Goal: Task Accomplishment & Management: Use online tool/utility

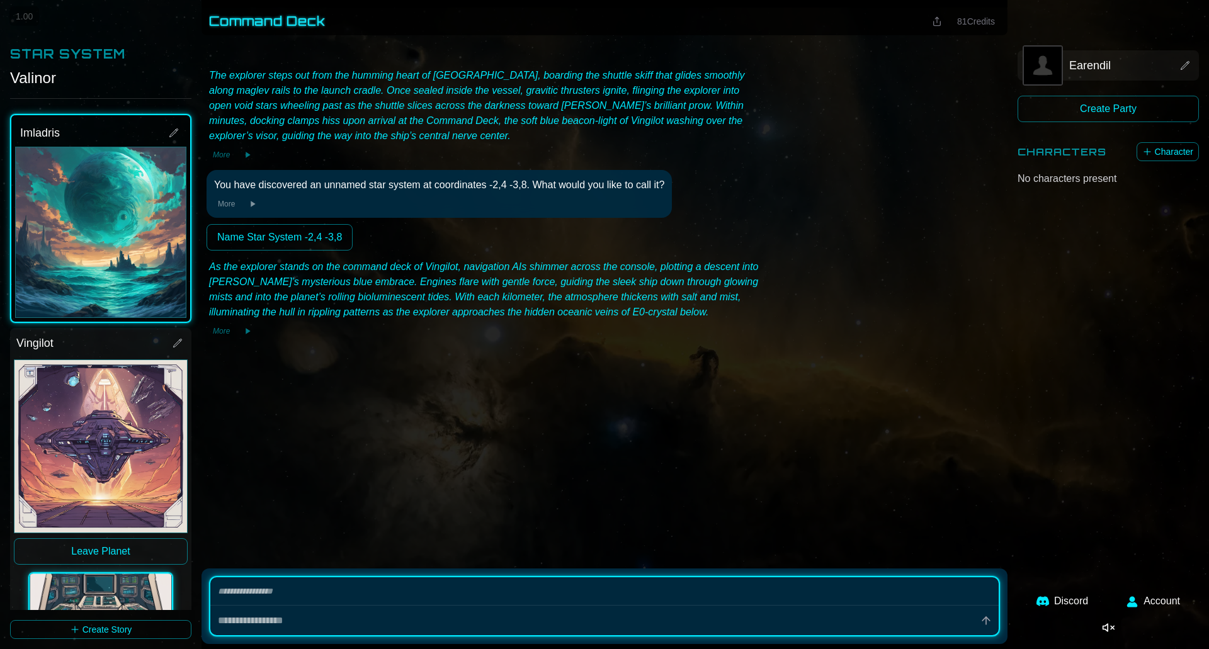
scroll to position [71, 0]
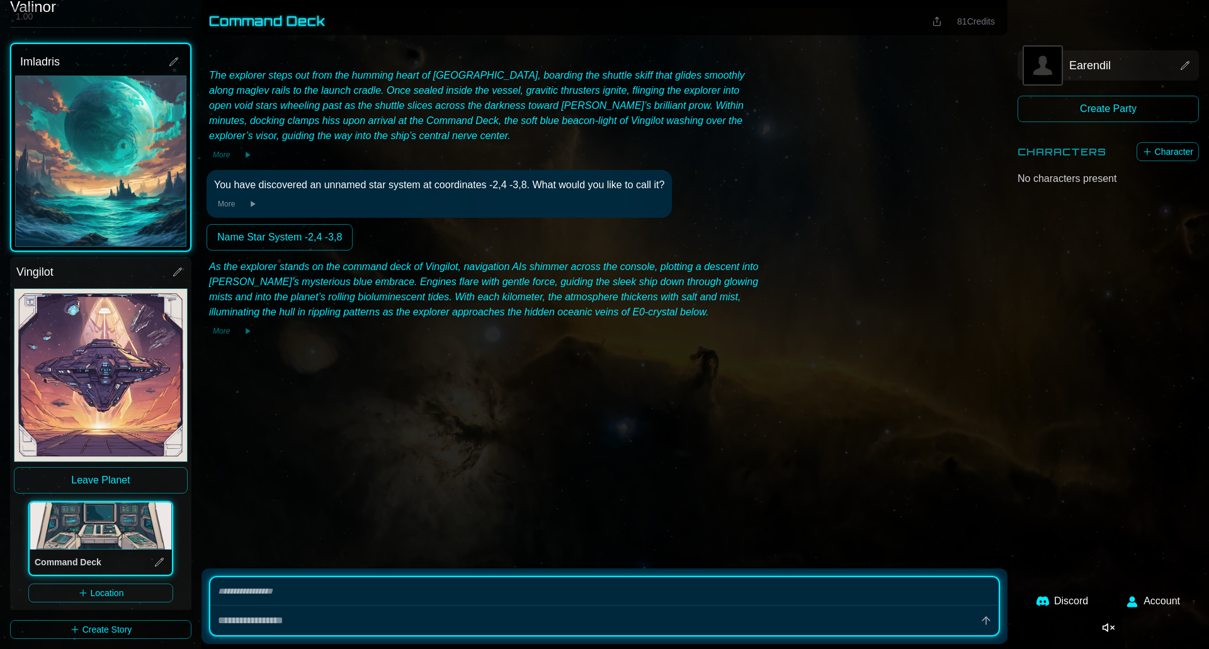
click at [121, 468] on button "Leave Planet" at bounding box center [101, 480] width 174 height 26
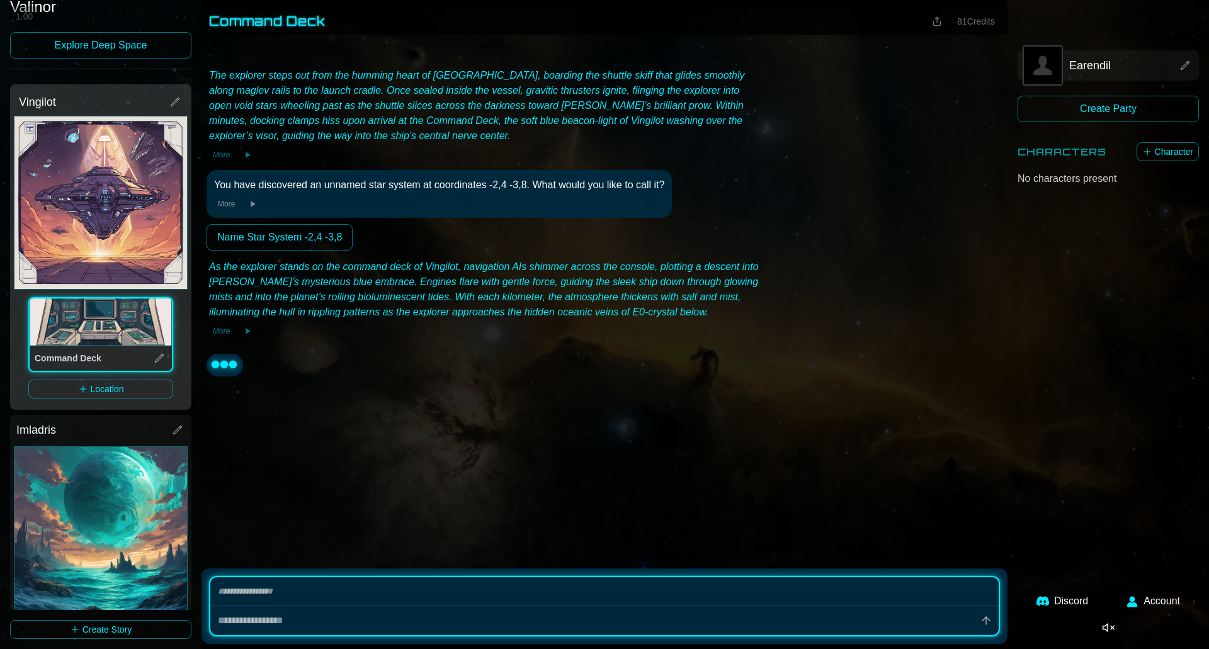
click at [156, 45] on link "Explore Deep Space" at bounding box center [100, 45] width 181 height 26
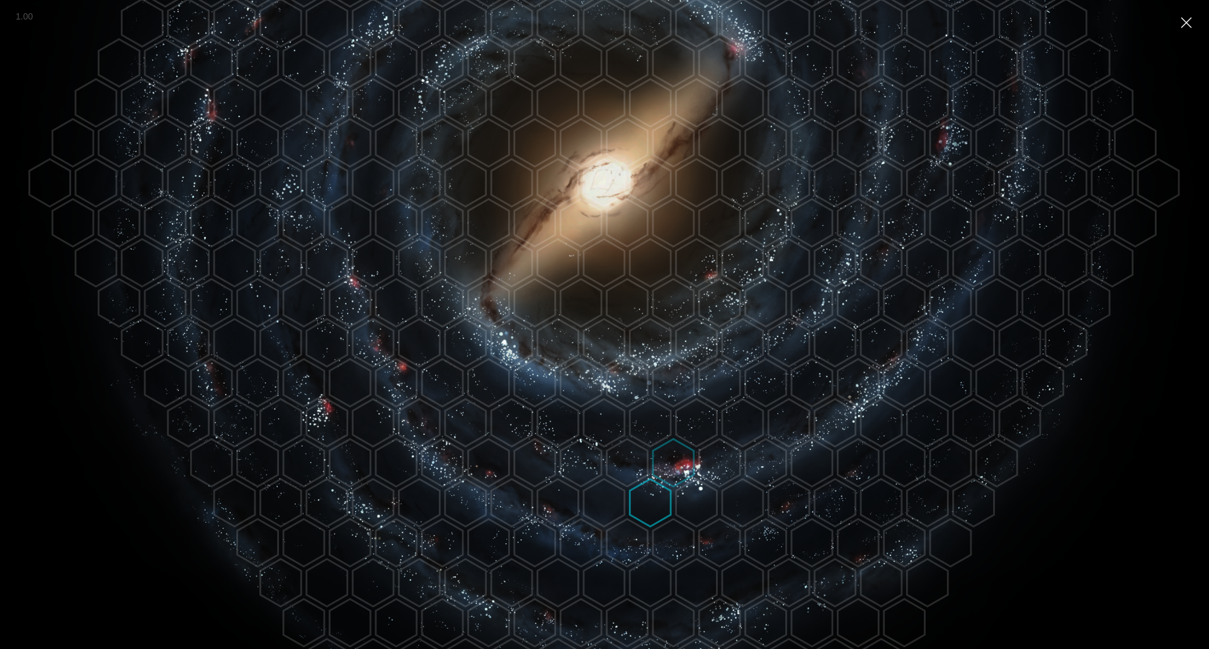
scroll to position [344, 0]
click at [602, 494] on polygon at bounding box center [604, 501] width 41 height 47
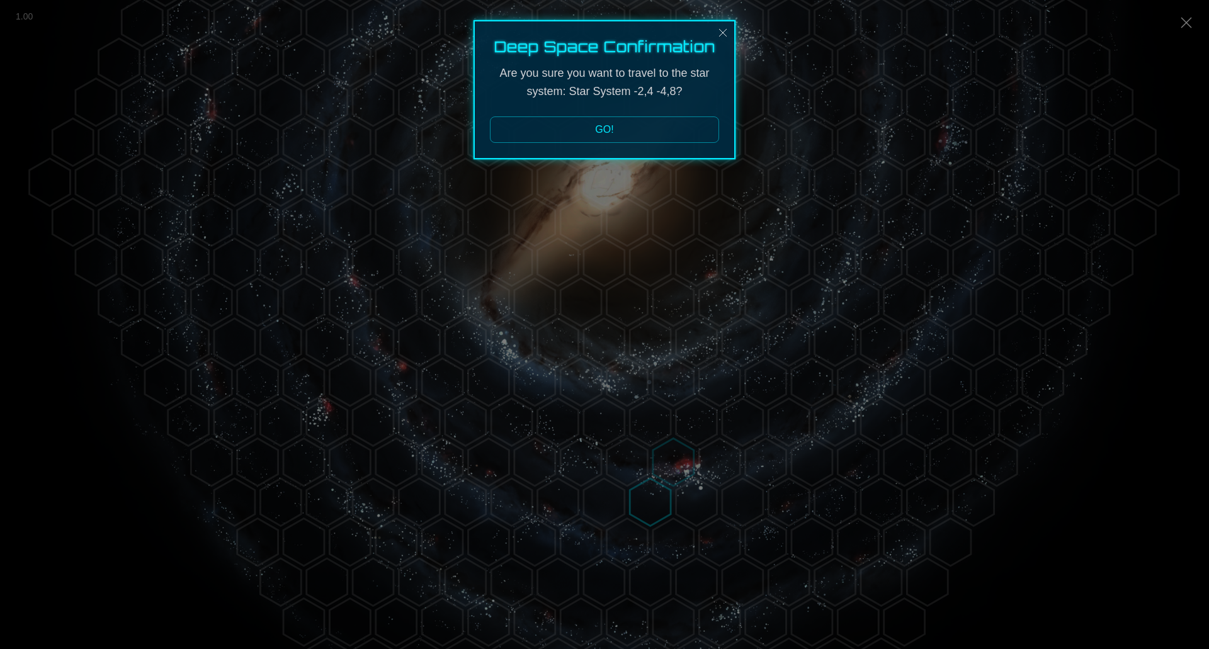
click at [611, 128] on button "GO!" at bounding box center [604, 129] width 229 height 26
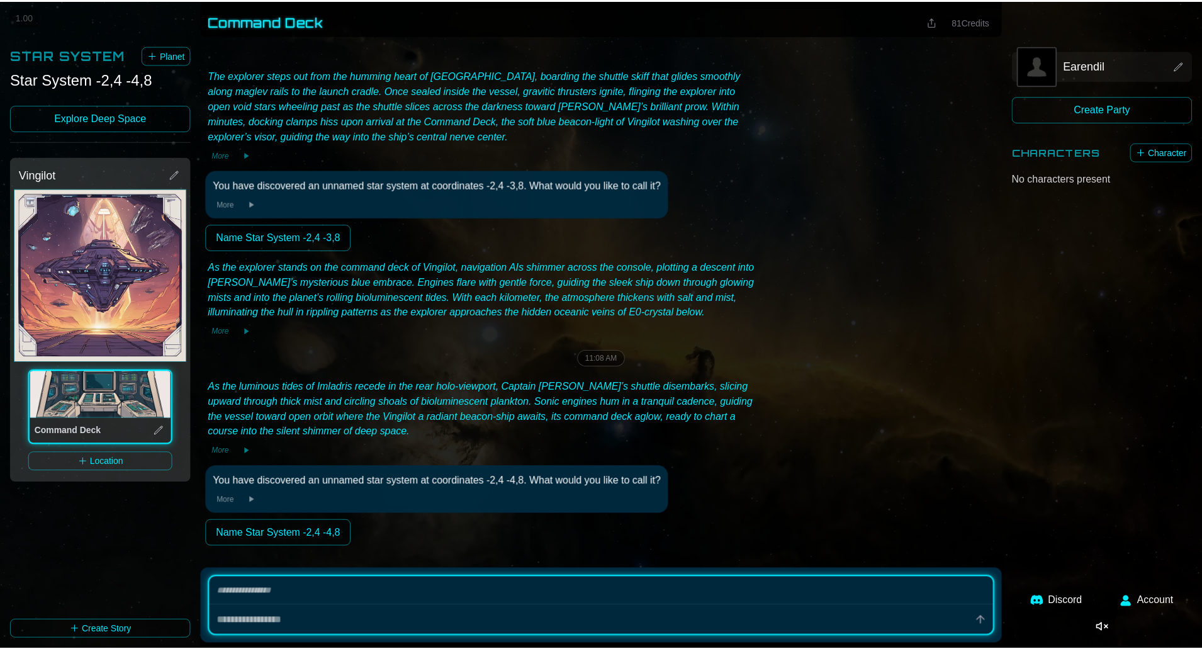
scroll to position [9, 0]
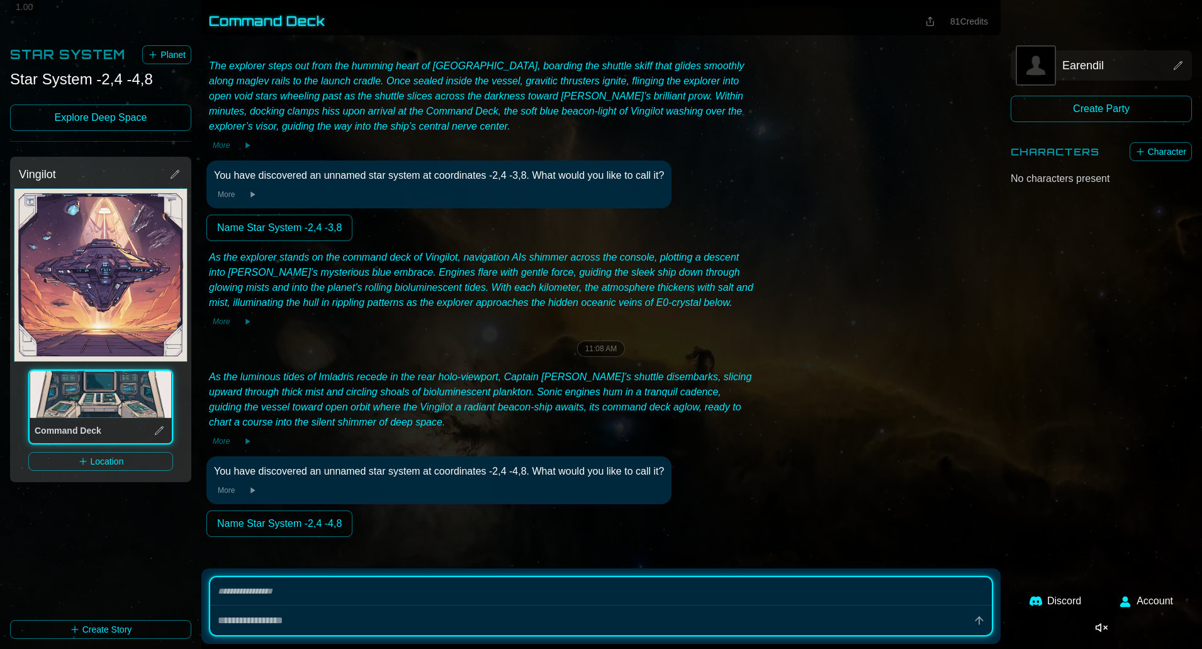
click at [292, 526] on button "Name Star System -2,4 -4,8" at bounding box center [279, 524] width 146 height 26
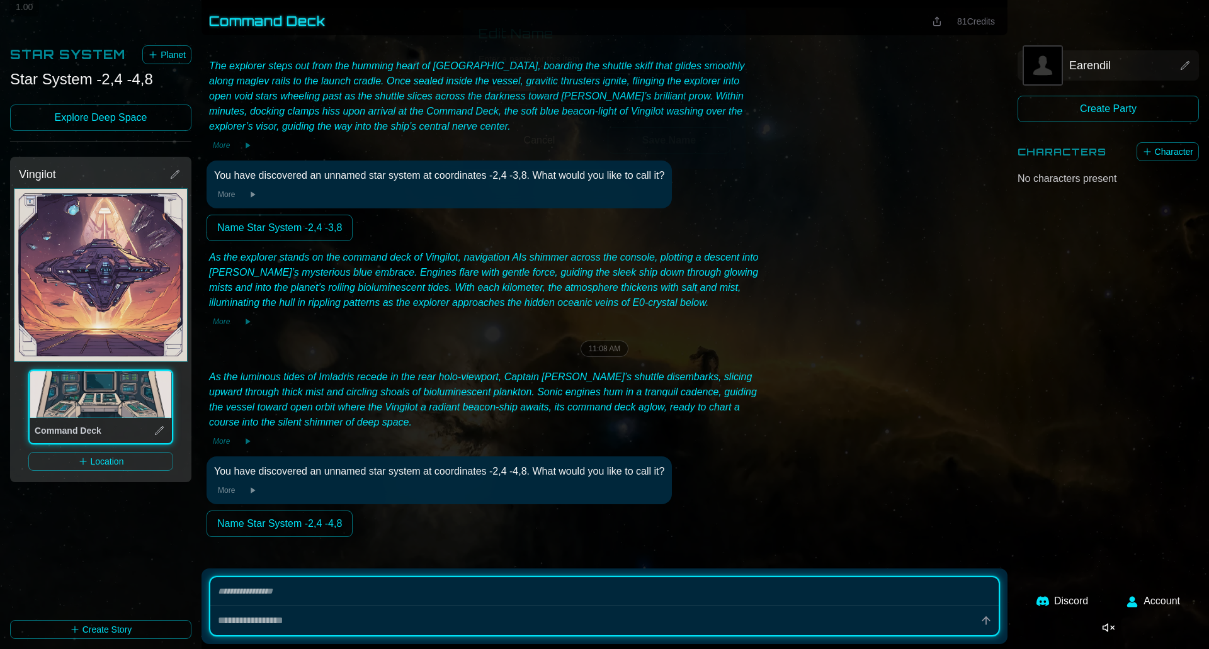
type textarea "*"
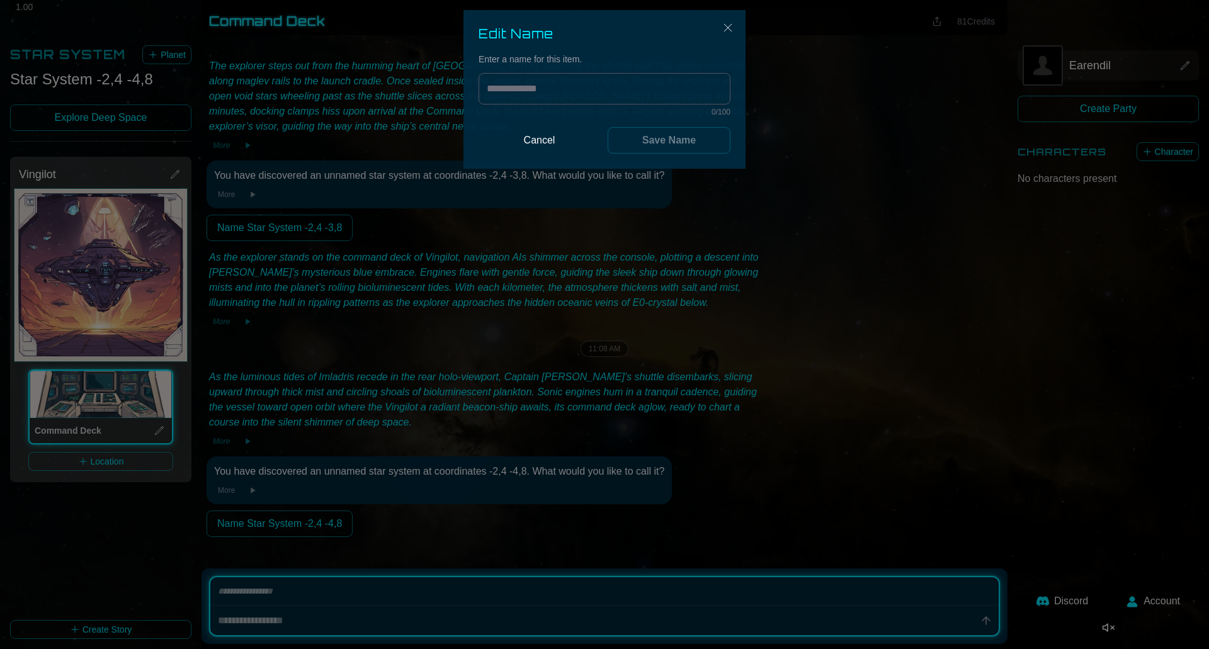
type input "*"
type textarea "*"
type input "******"
click at [681, 142] on button "Save Name" at bounding box center [669, 140] width 123 height 26
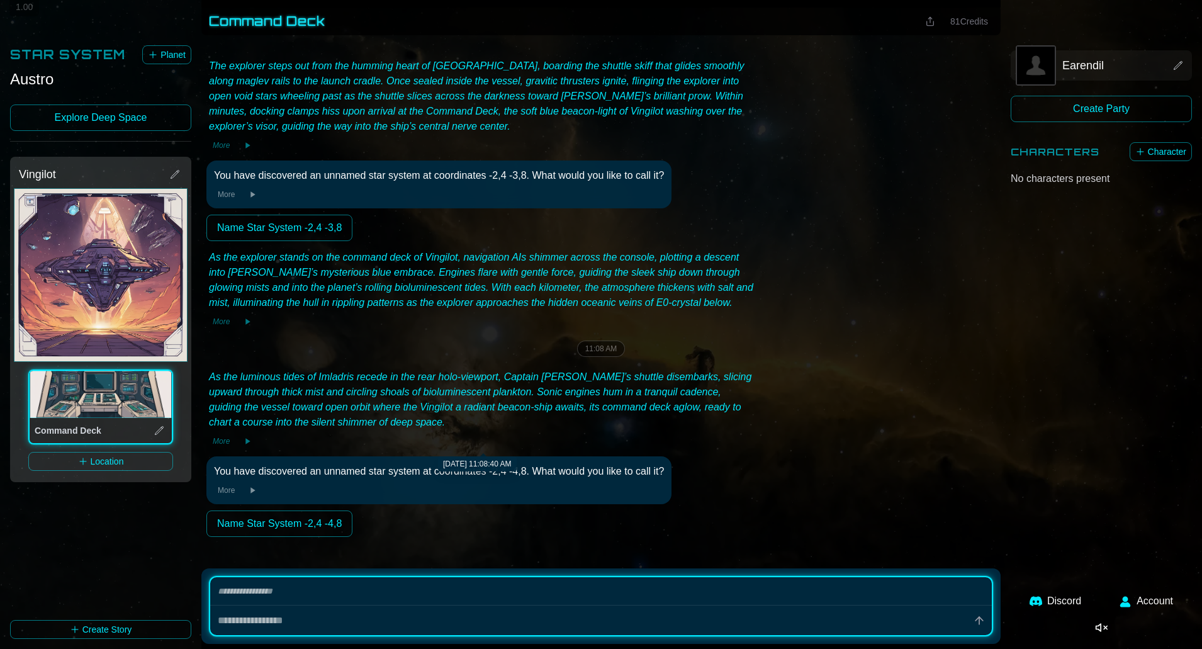
scroll to position [0, 0]
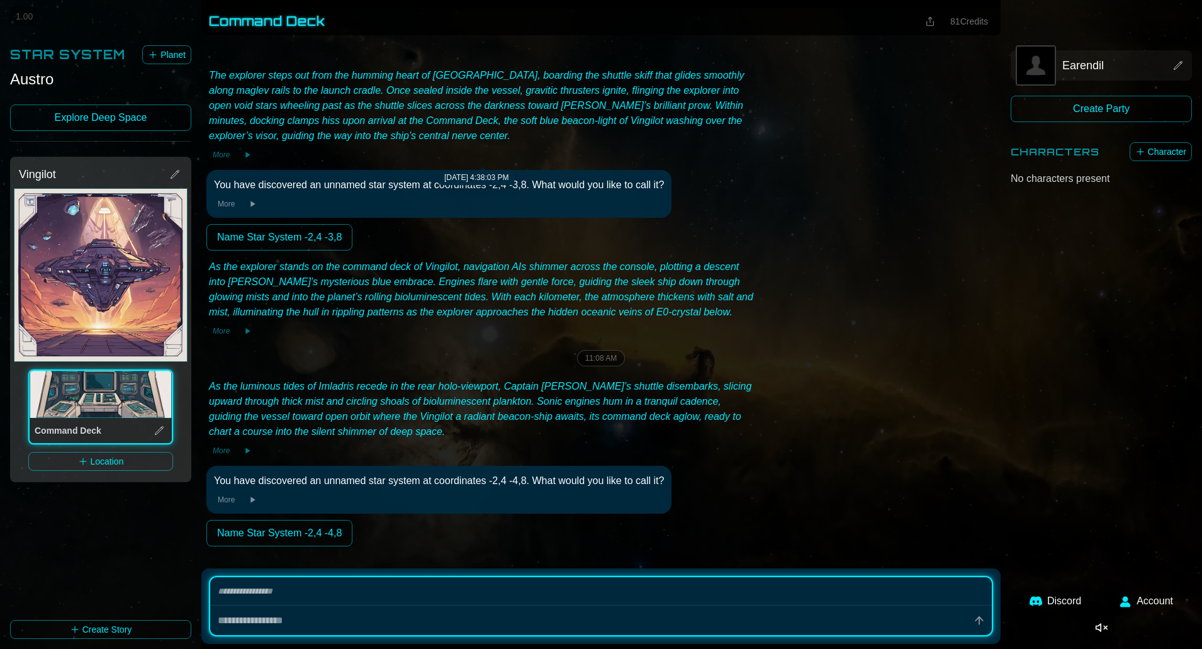
type textarea "*"
